Goal: Task Accomplishment & Management: Use online tool/utility

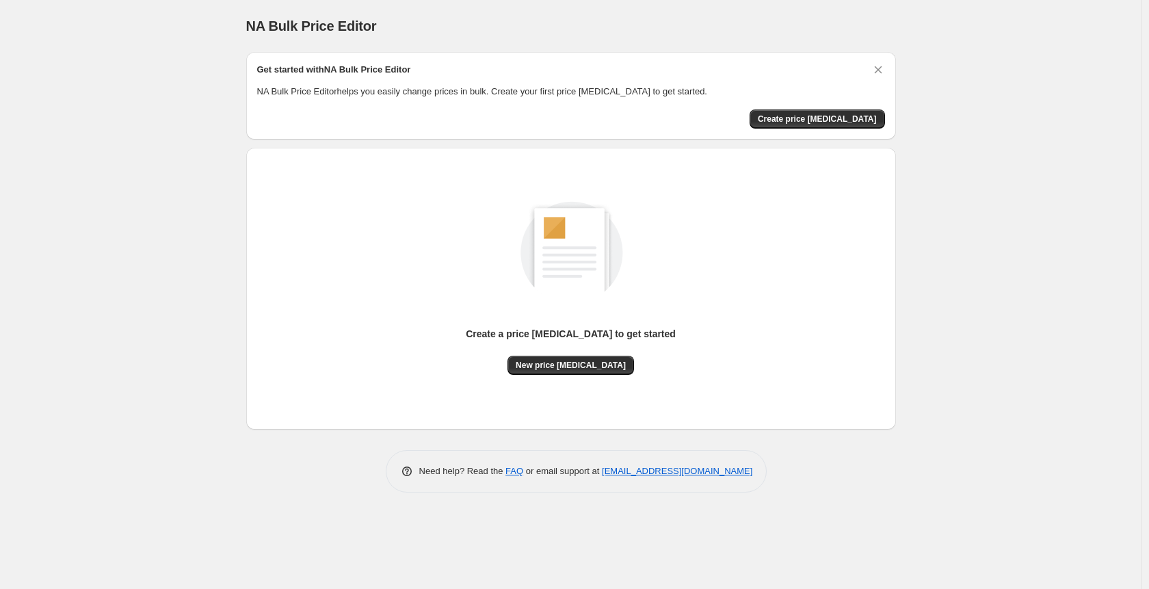
click at [0, 157] on html "Home Settings Plans Skip to content NA Bulk Price Editor. This page is ready NA…" at bounding box center [574, 294] width 1149 height 589
click at [228, 175] on div "NA Bulk Price Editor. This page is ready NA Bulk Price Editor Get started with …" at bounding box center [571, 294] width 1142 height 589
click at [556, 368] on span "New price [MEDICAL_DATA]" at bounding box center [571, 365] width 110 height 11
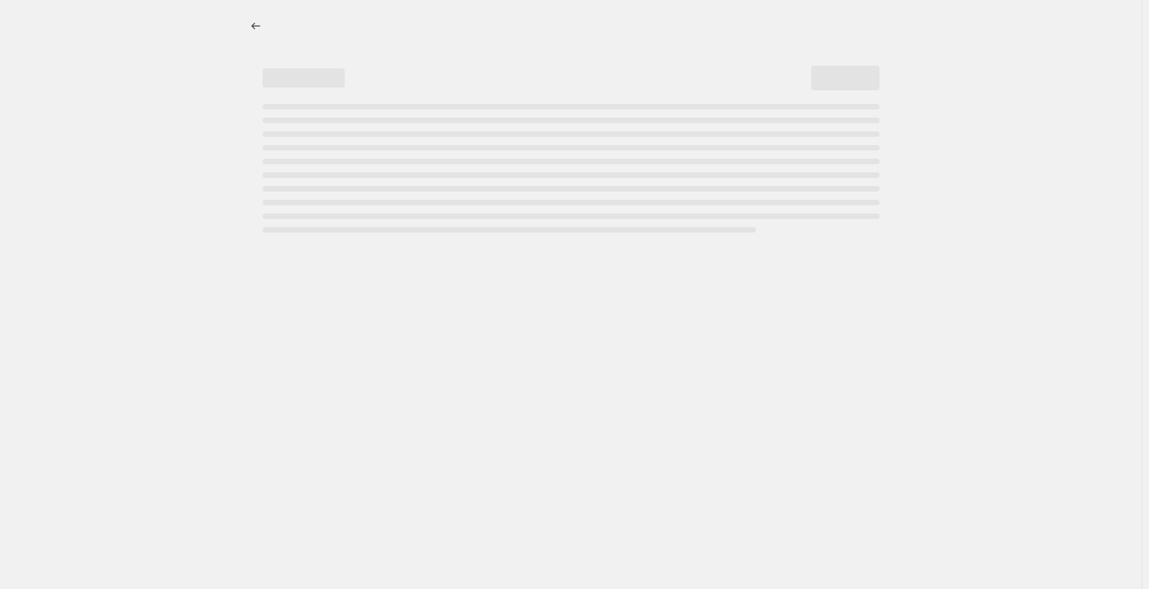
select select "percentage"
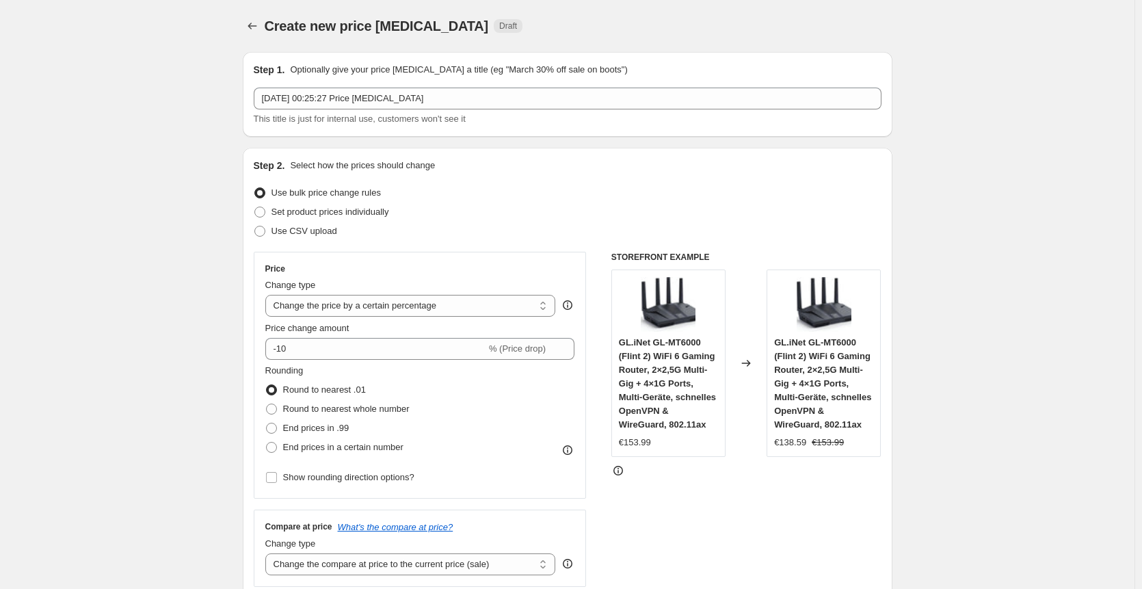
click at [512, 406] on div "Rounding Round to nearest .01 Round to nearest whole number End prices in .99 E…" at bounding box center [420, 410] width 310 height 93
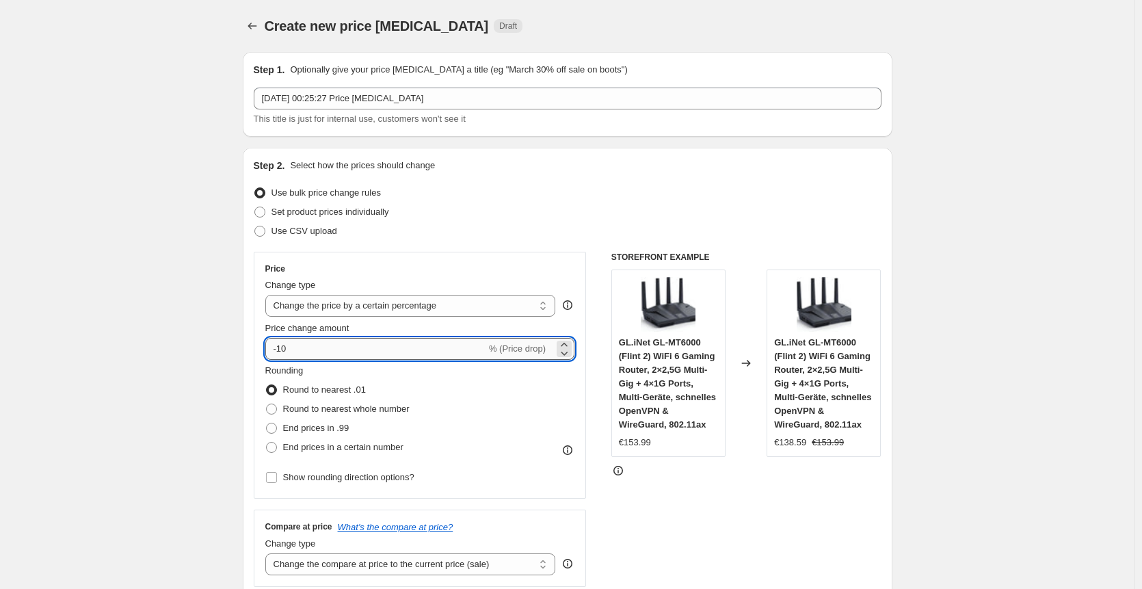
click at [447, 352] on input "-10" at bounding box center [375, 349] width 221 height 22
type input "30"
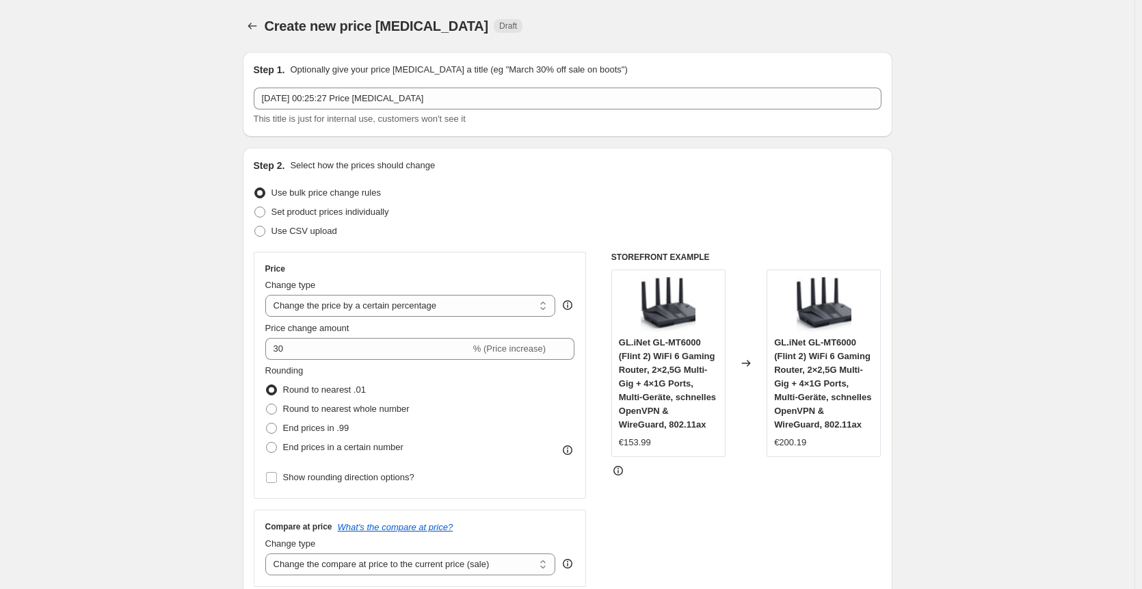
click at [742, 518] on div "STOREFRONT EXAMPLE GL.iNet GL-MT6000 (Flint 2) WiFi 6 Gaming Router, 2×2,5G Mul…" at bounding box center [747, 419] width 270 height 335
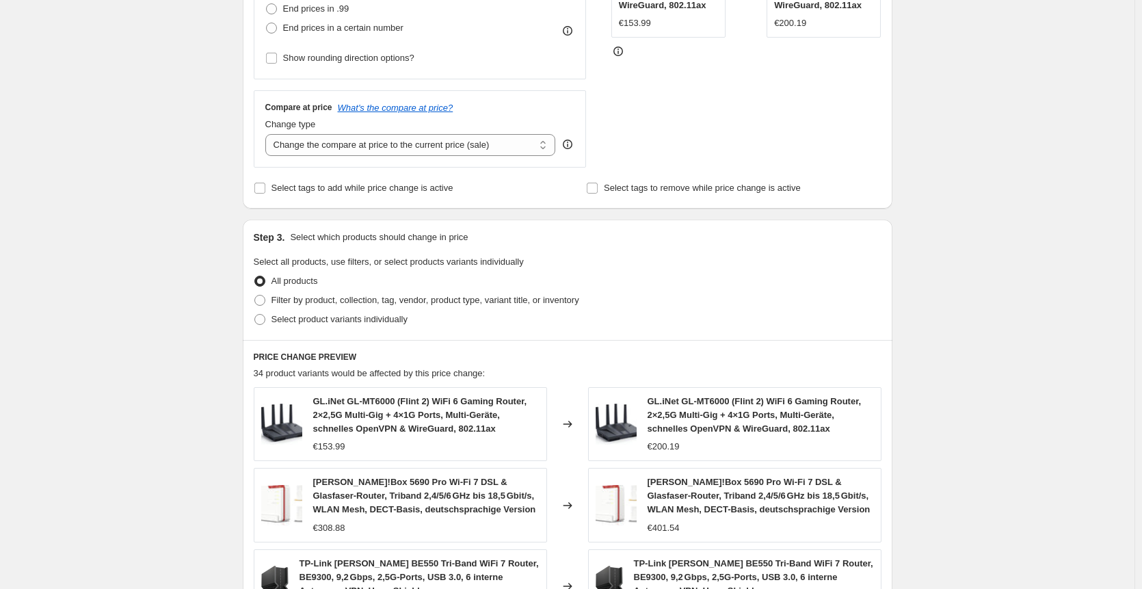
scroll to position [869, 0]
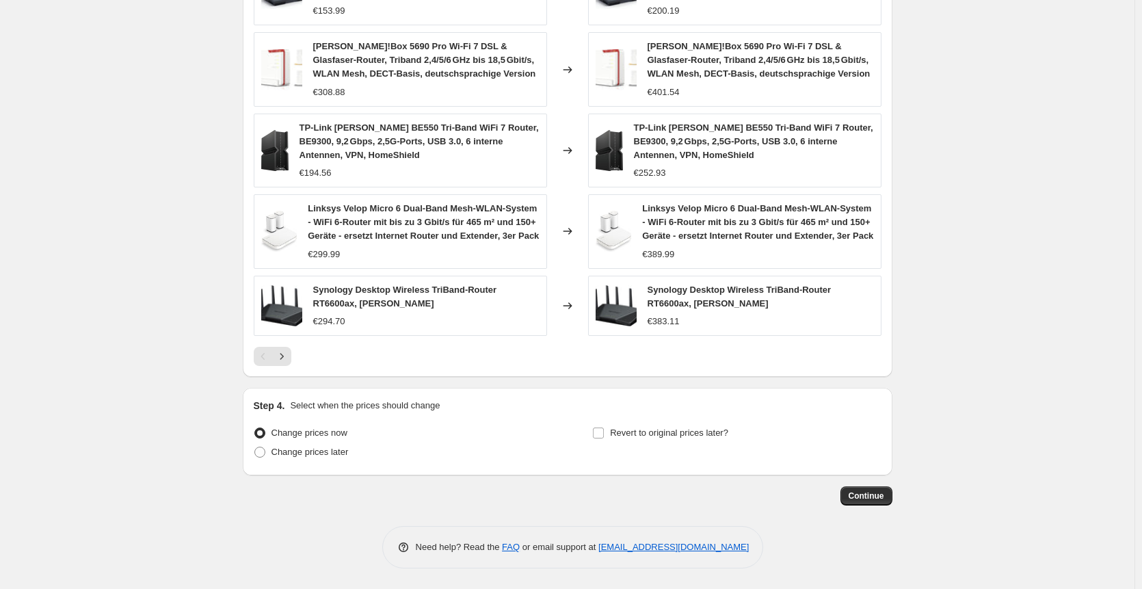
click at [860, 495] on span "Continue" at bounding box center [867, 495] width 36 height 11
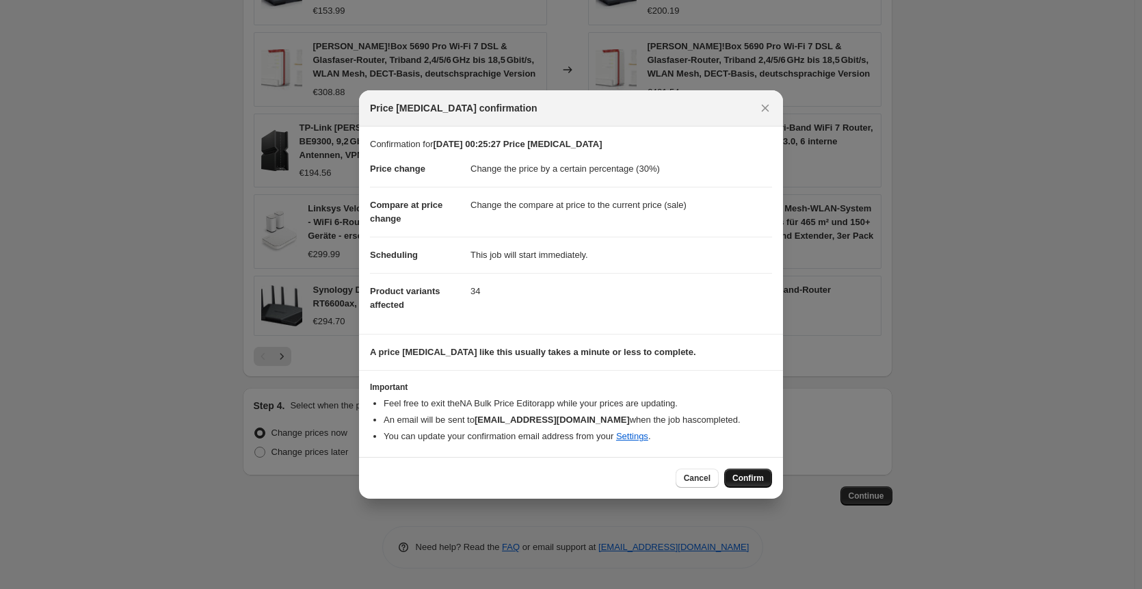
click at [750, 477] on span "Confirm" at bounding box center [748, 478] width 31 height 11
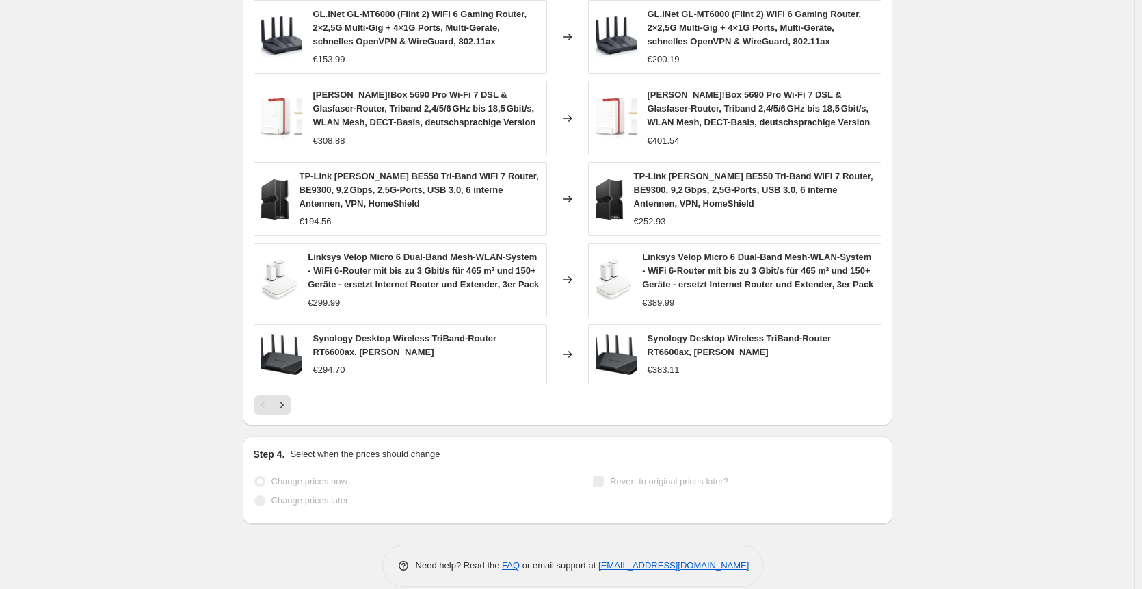
scroll to position [905, 0]
select select "percentage"
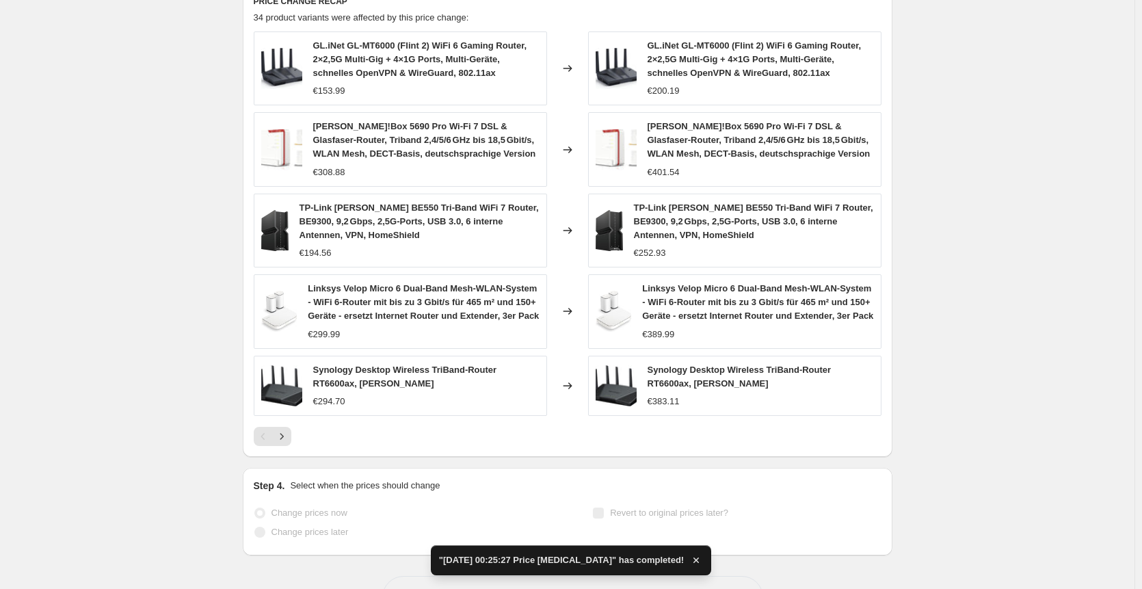
scroll to position [0, 0]
